Goal: Task Accomplishment & Management: Use online tool/utility

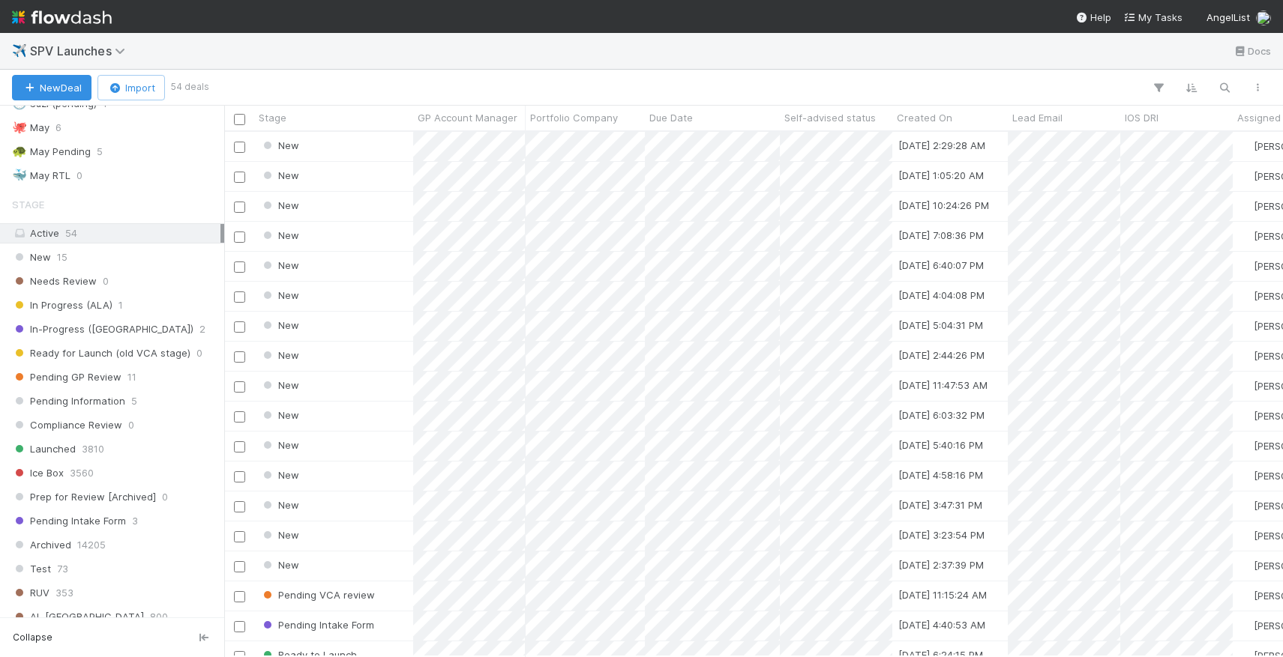
scroll to position [421, 0]
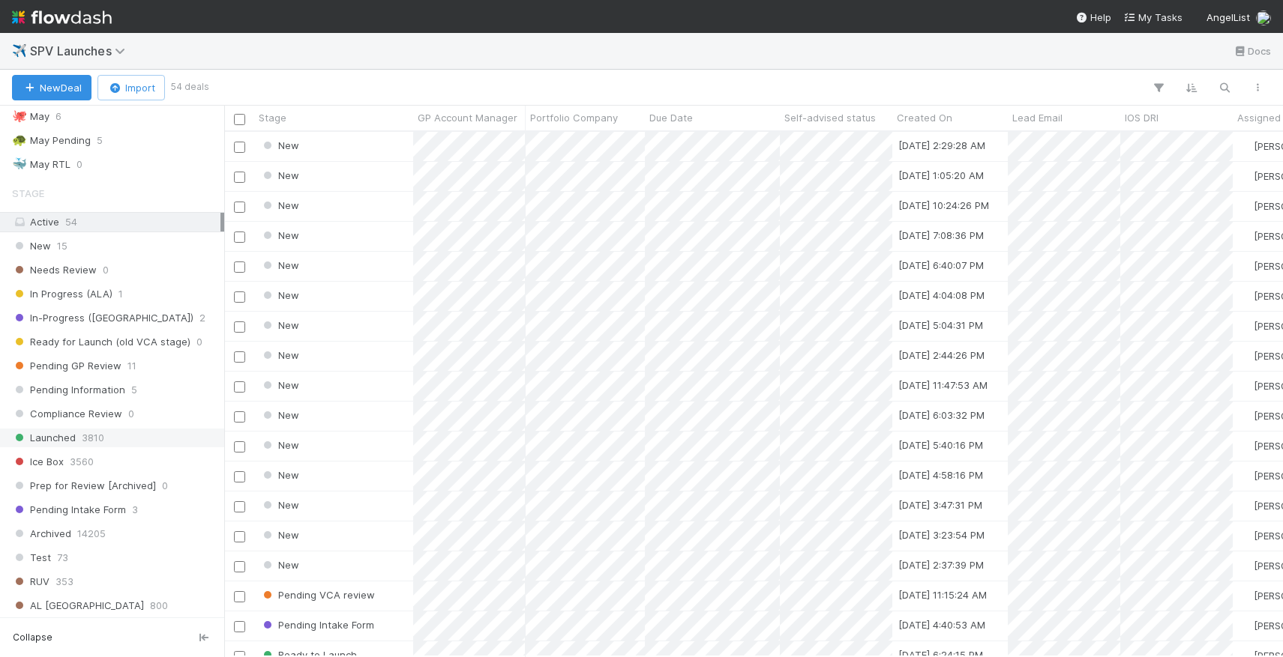
click at [53, 439] on span "Launched" at bounding box center [44, 438] width 64 height 19
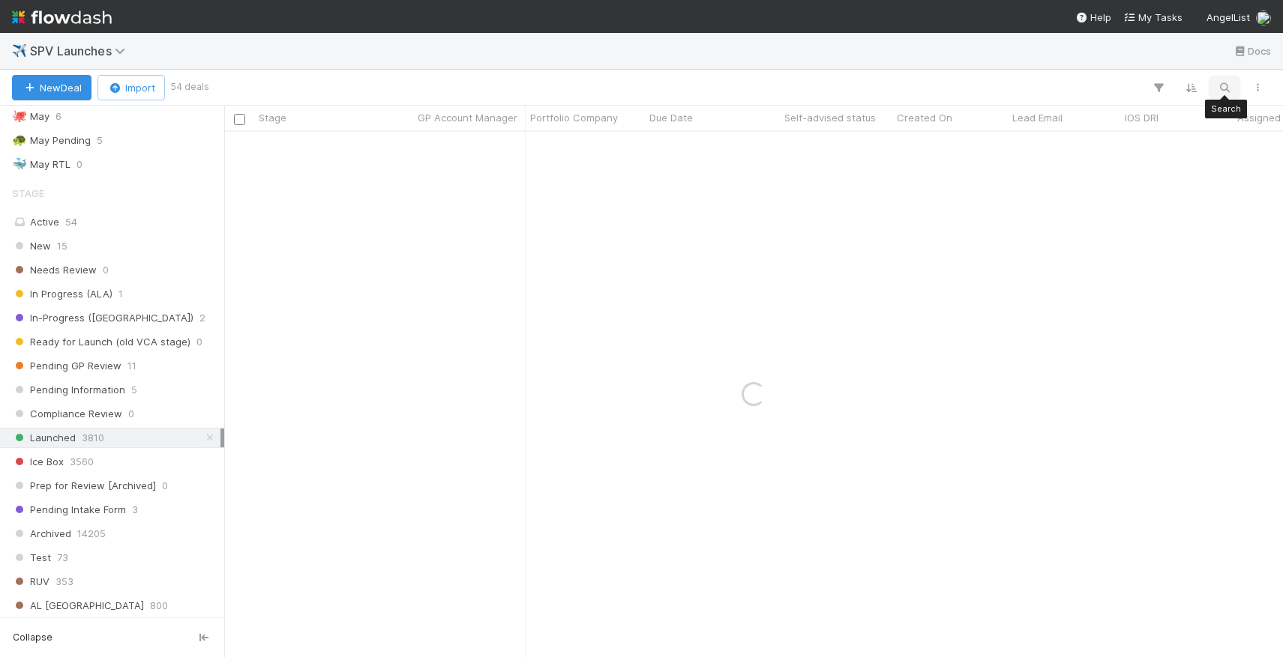
click at [1220, 79] on button "button" at bounding box center [1224, 87] width 27 height 19
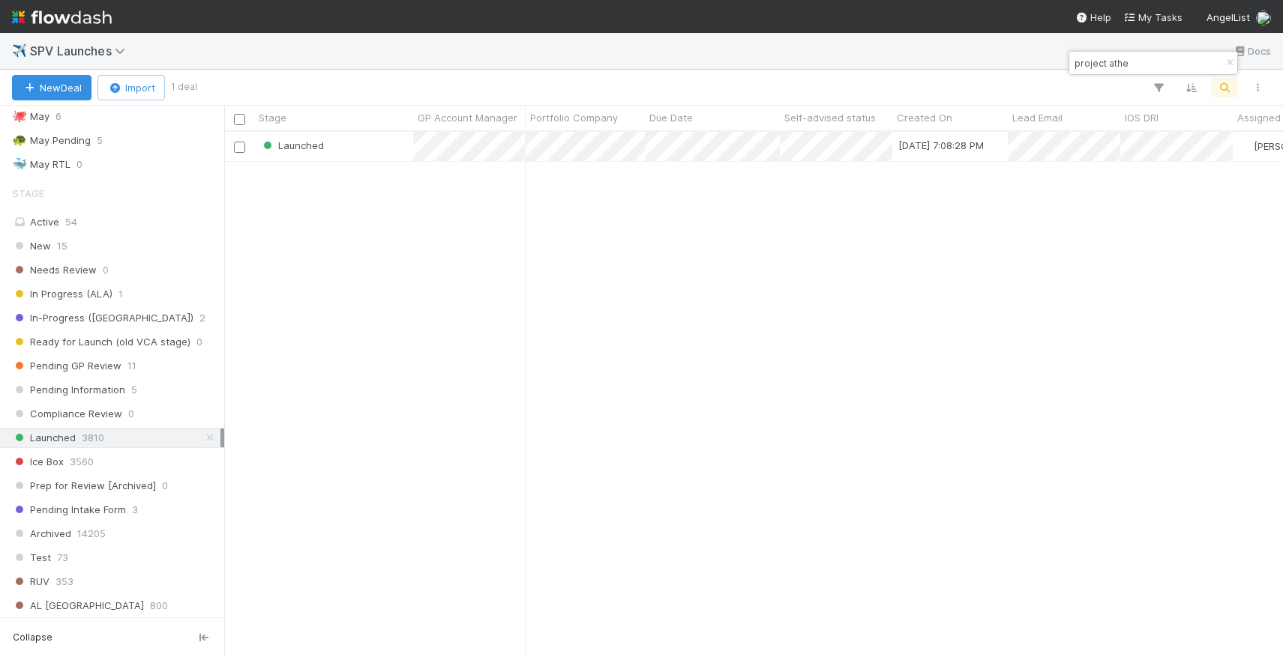
scroll to position [525, 1058]
type input "project athe"
click at [378, 148] on div "Launched" at bounding box center [333, 146] width 159 height 29
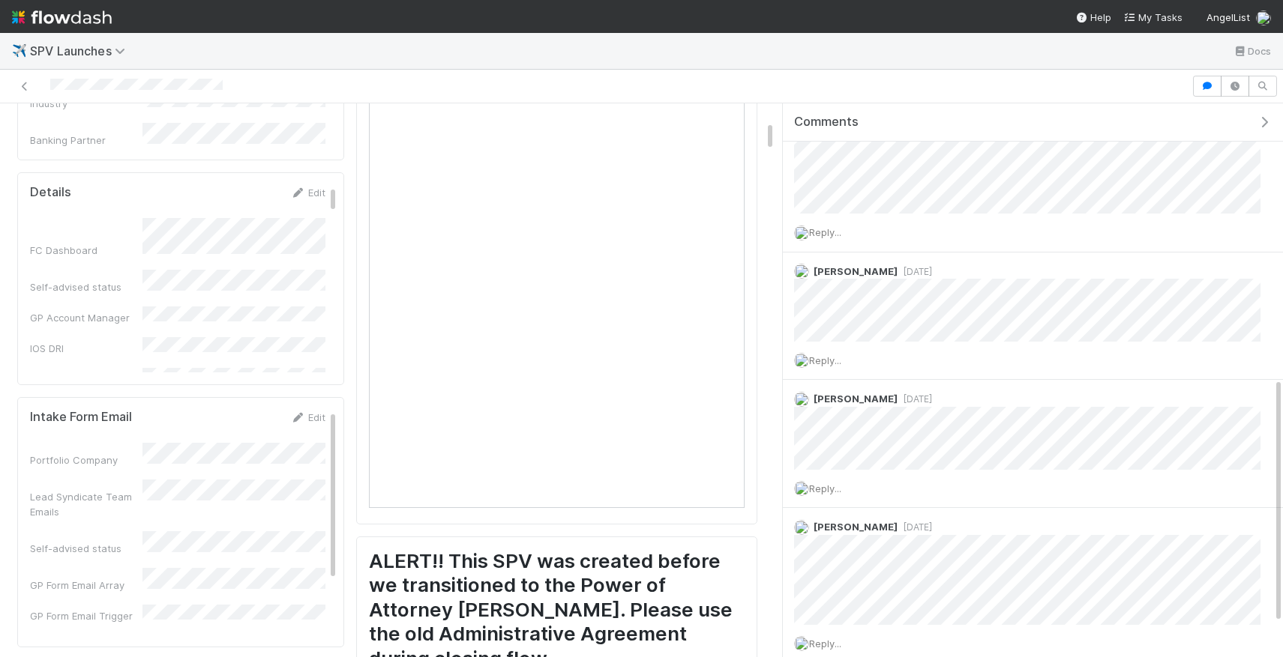
scroll to position [313, 0]
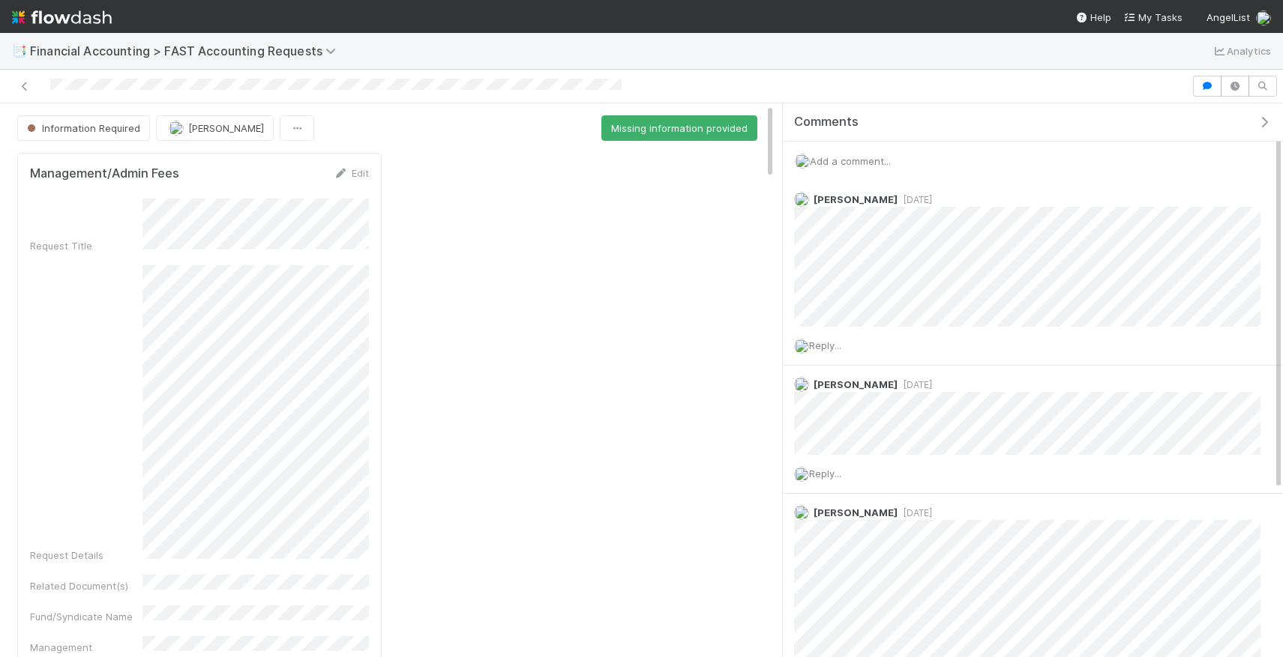
click at [856, 155] on span "Add a comment..." at bounding box center [850, 161] width 81 height 12
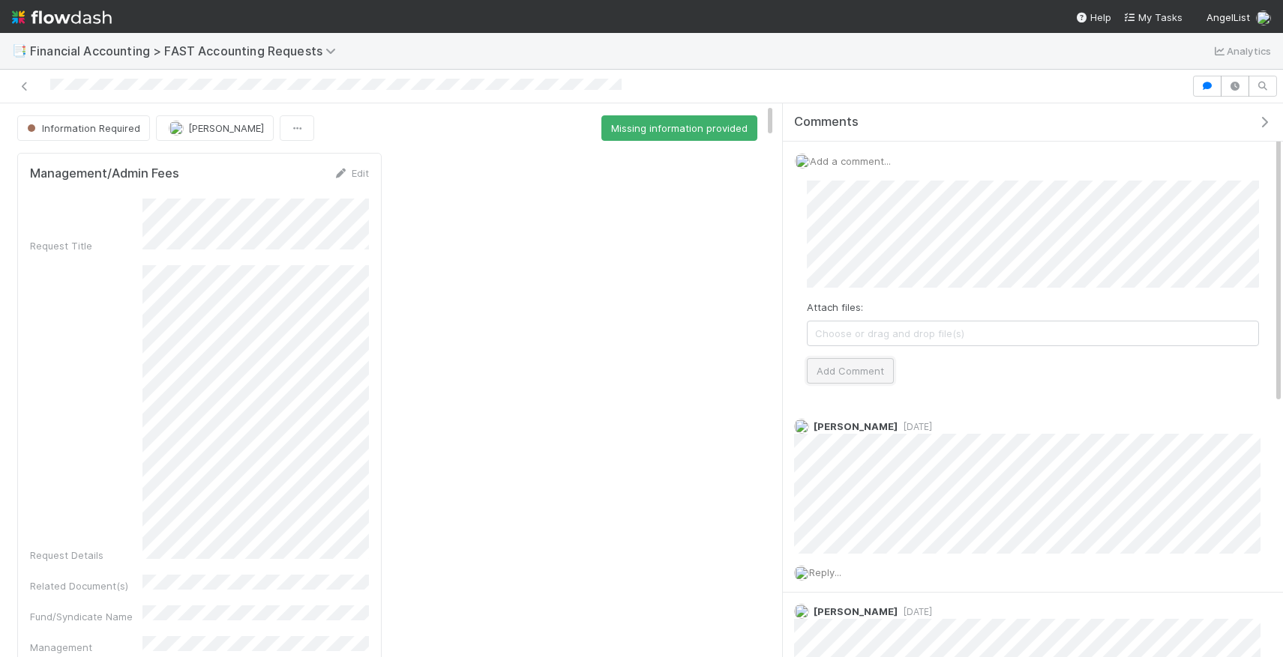
click at [829, 367] on button "Add Comment" at bounding box center [850, 370] width 87 height 25
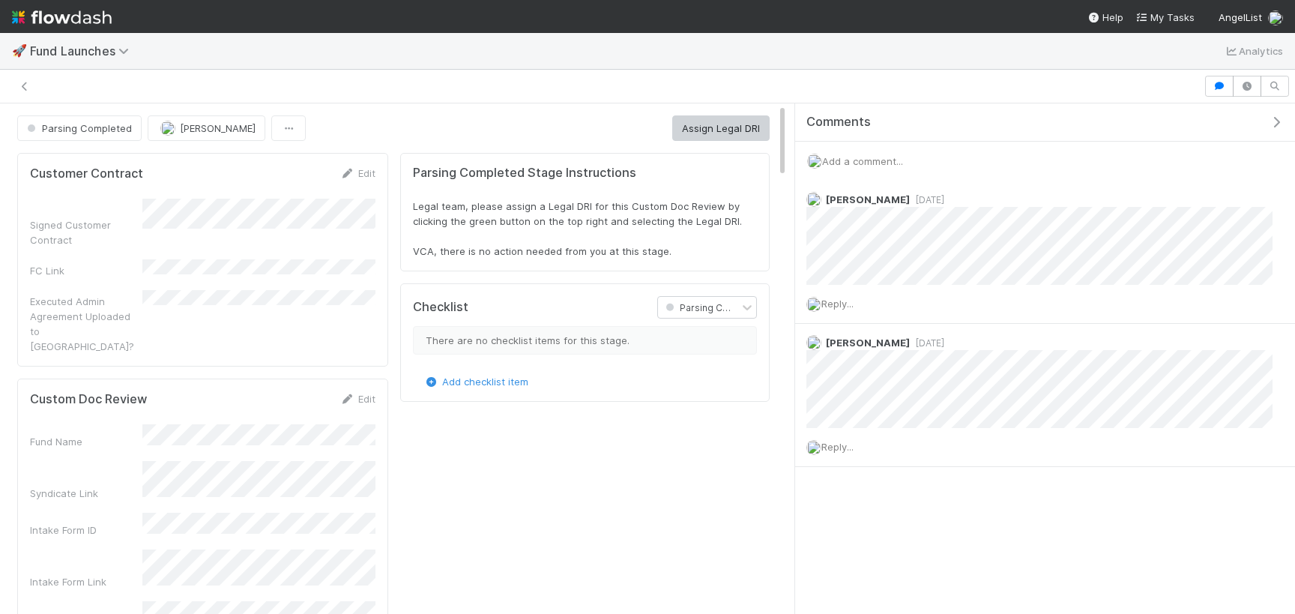
scroll to position [304, 727]
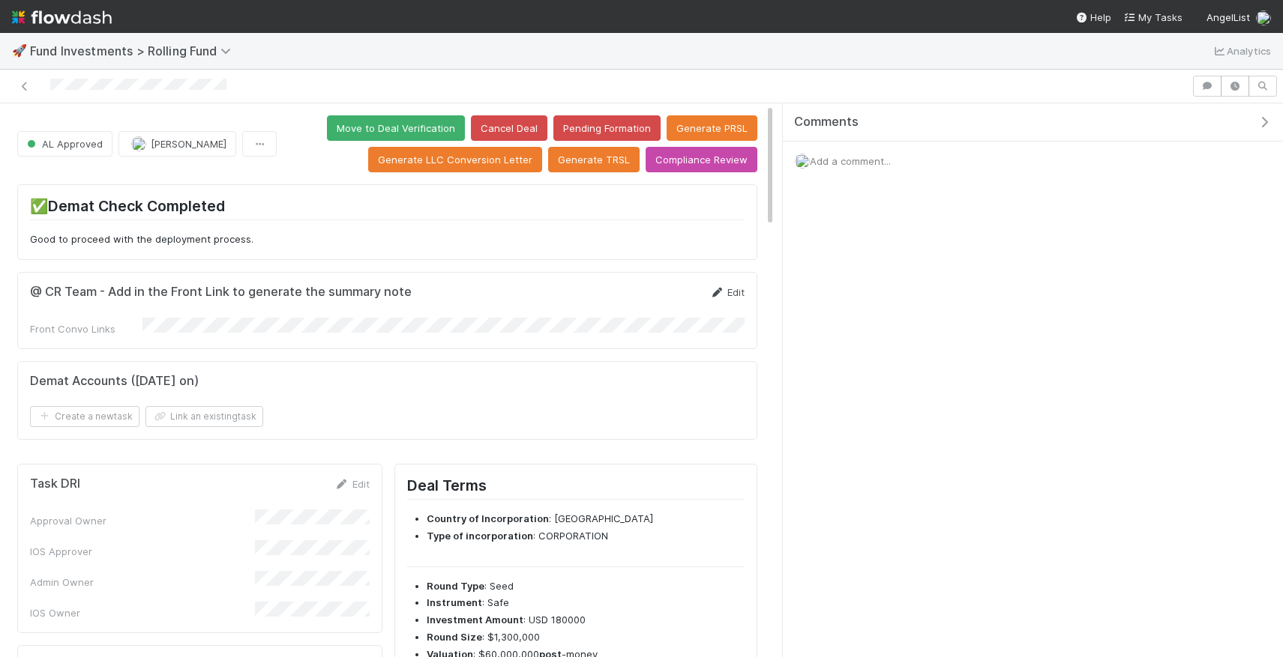
click at [716, 286] on link "Edit" at bounding box center [726, 292] width 35 height 12
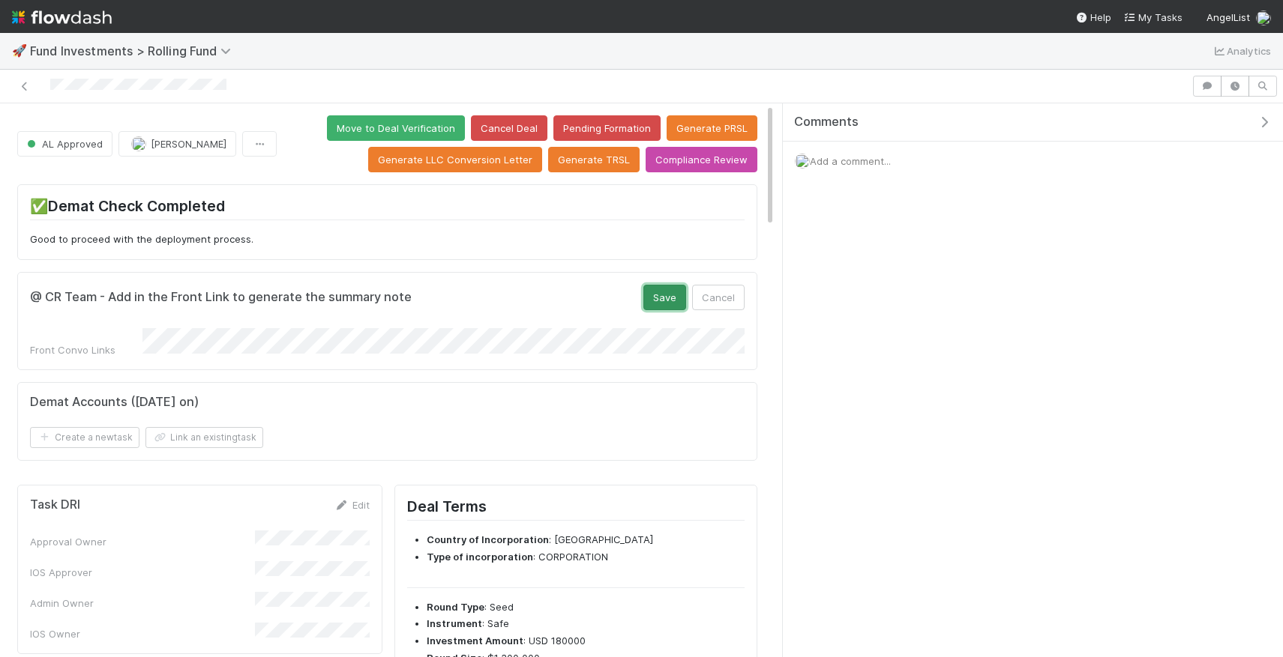
click at [662, 293] on button "Save" at bounding box center [664, 297] width 43 height 25
